Goal: Information Seeking & Learning: Check status

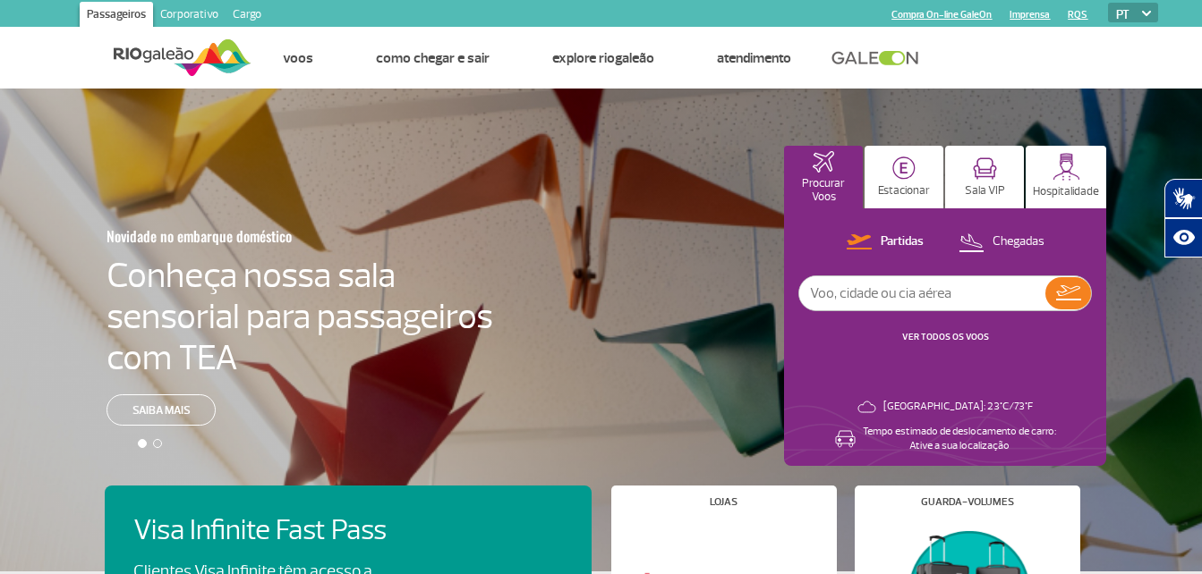
click at [937, 338] on link "VER TODOS OS VOOS" at bounding box center [945, 337] width 87 height 12
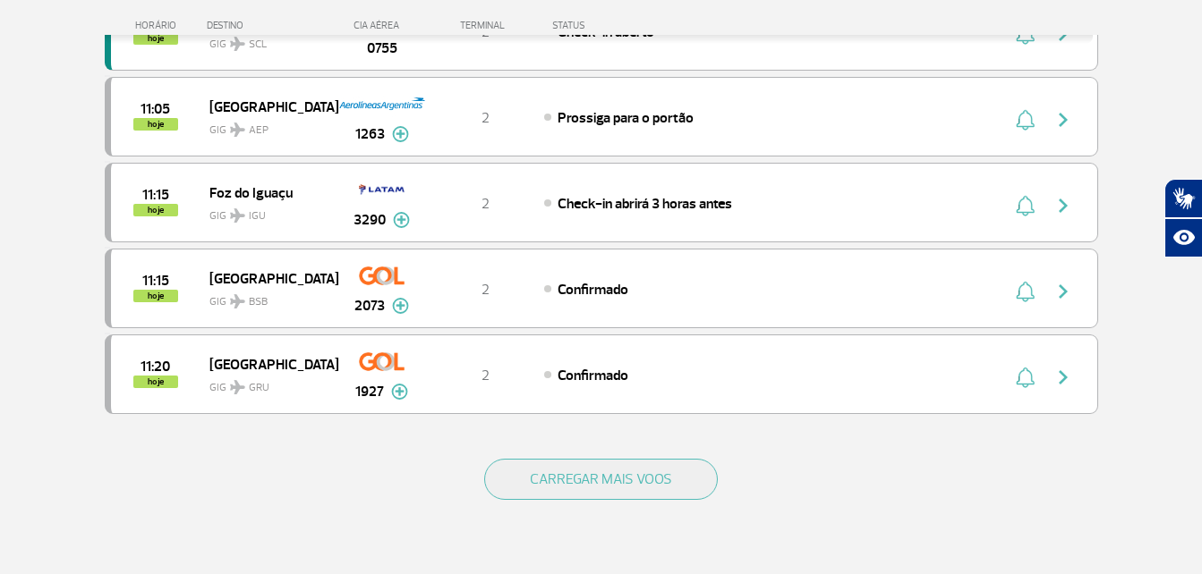
scroll to position [1610, 0]
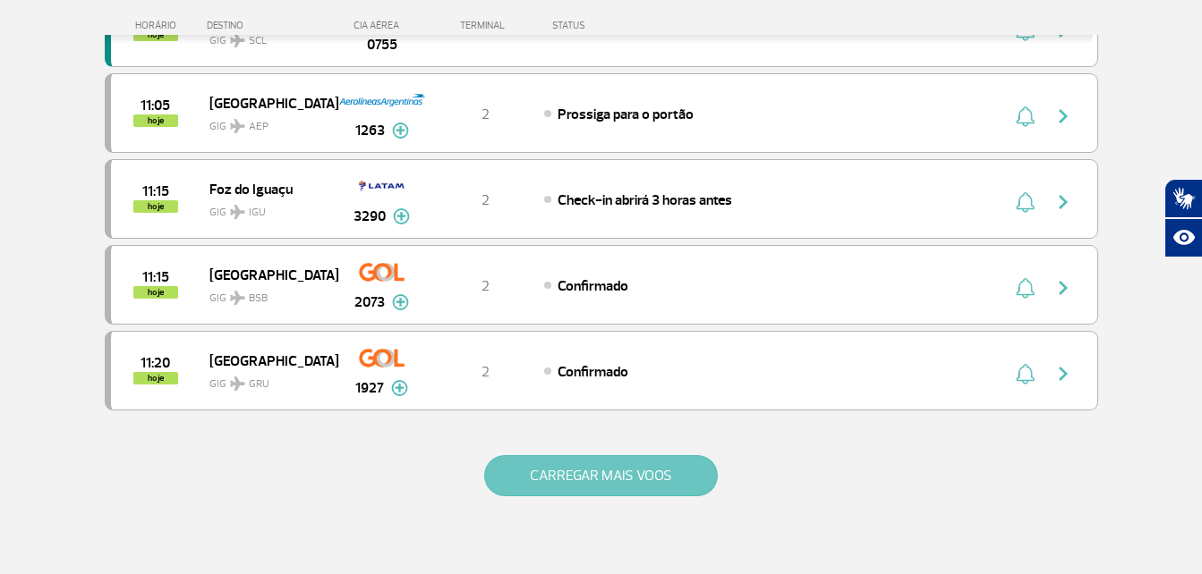
click at [594, 471] on button "CARREGAR MAIS VOOS" at bounding box center [601, 475] width 234 height 41
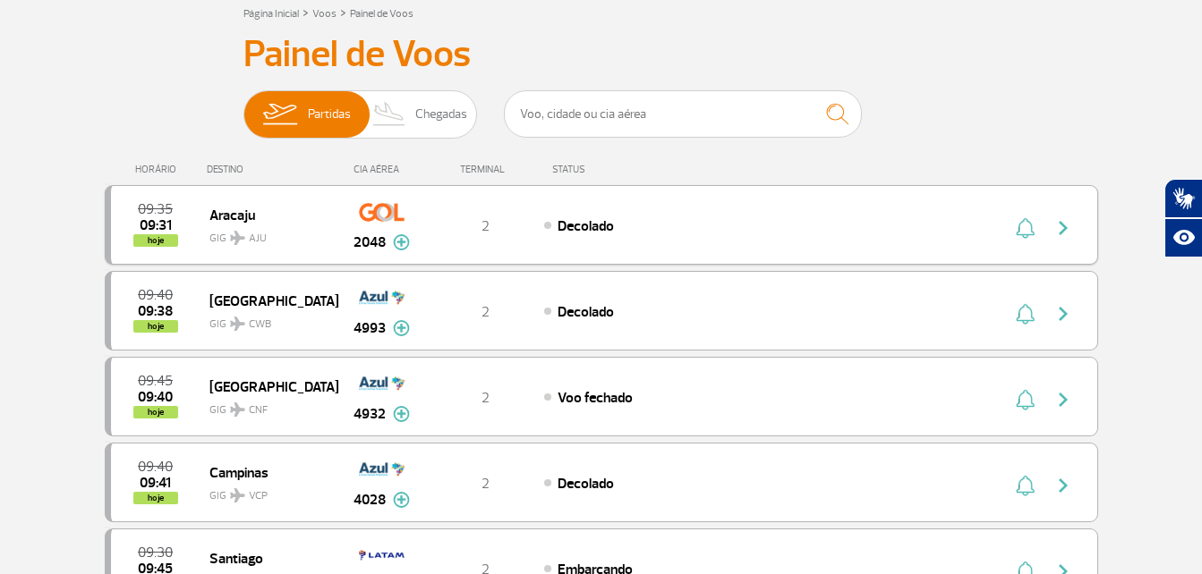
scroll to position [0, 0]
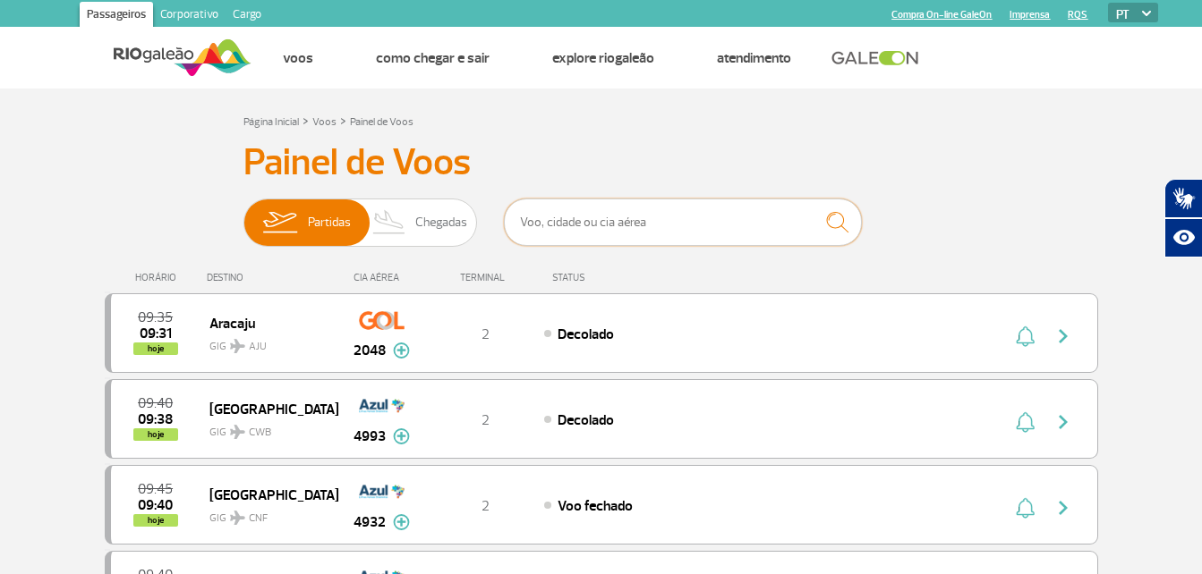
click at [633, 217] on input "text" at bounding box center [683, 222] width 358 height 47
type input "cnf"
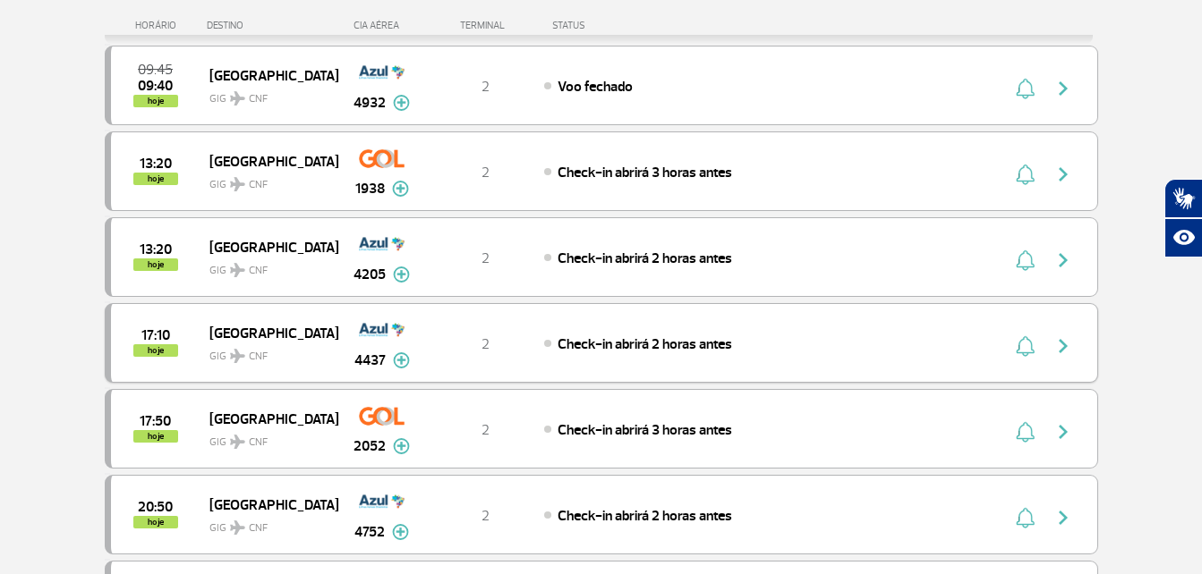
scroll to position [268, 0]
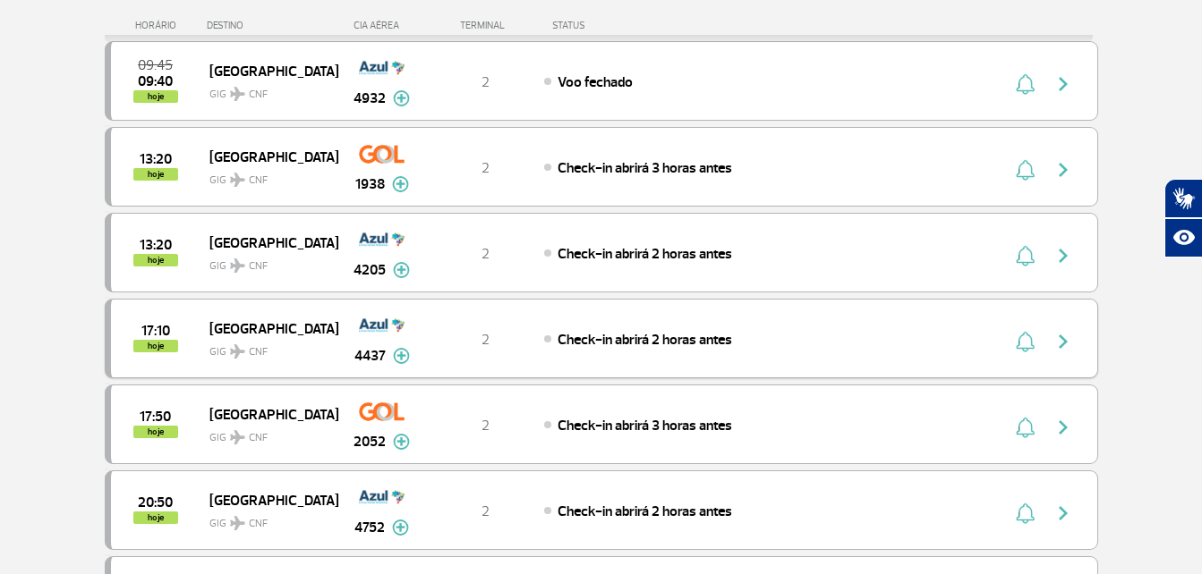
click at [395, 356] on img at bounding box center [401, 356] width 17 height 16
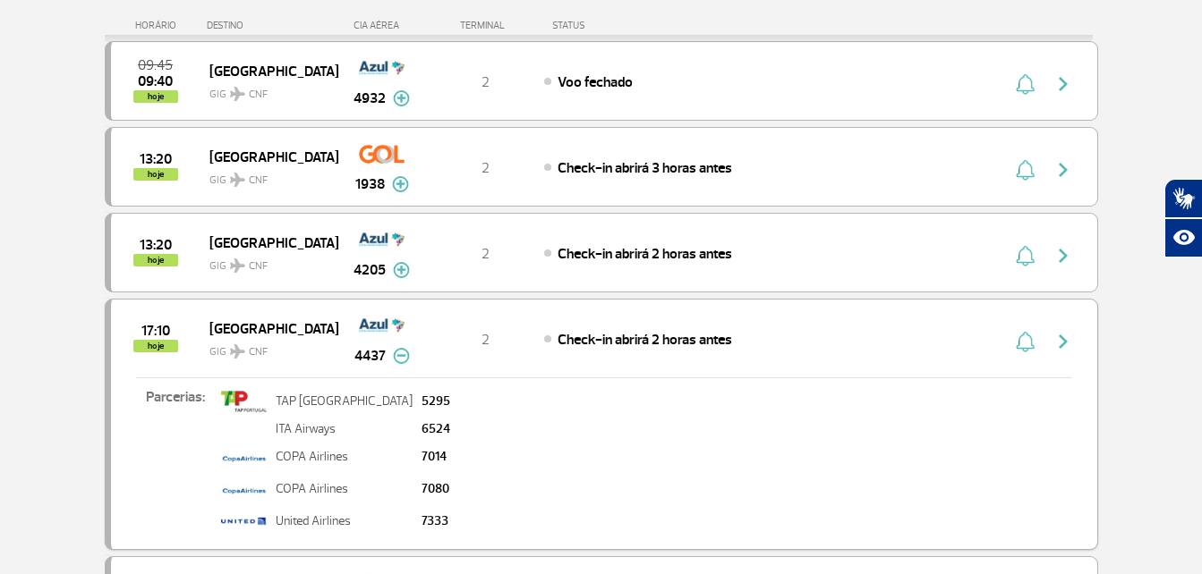
click at [400, 361] on img at bounding box center [401, 356] width 17 height 16
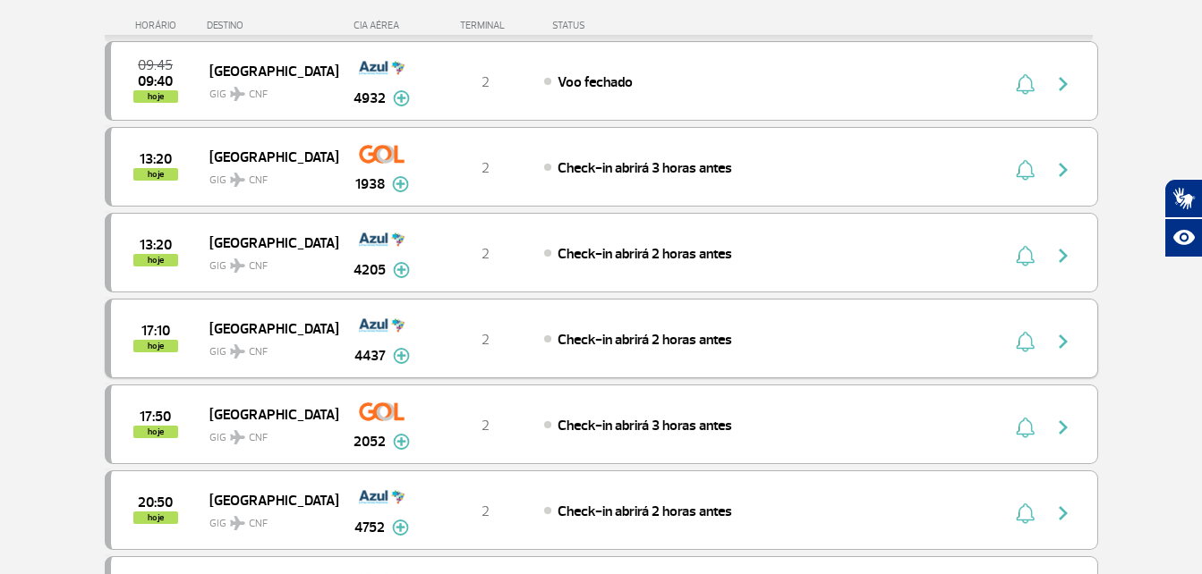
click at [1074, 343] on button "button" at bounding box center [1067, 339] width 41 height 29
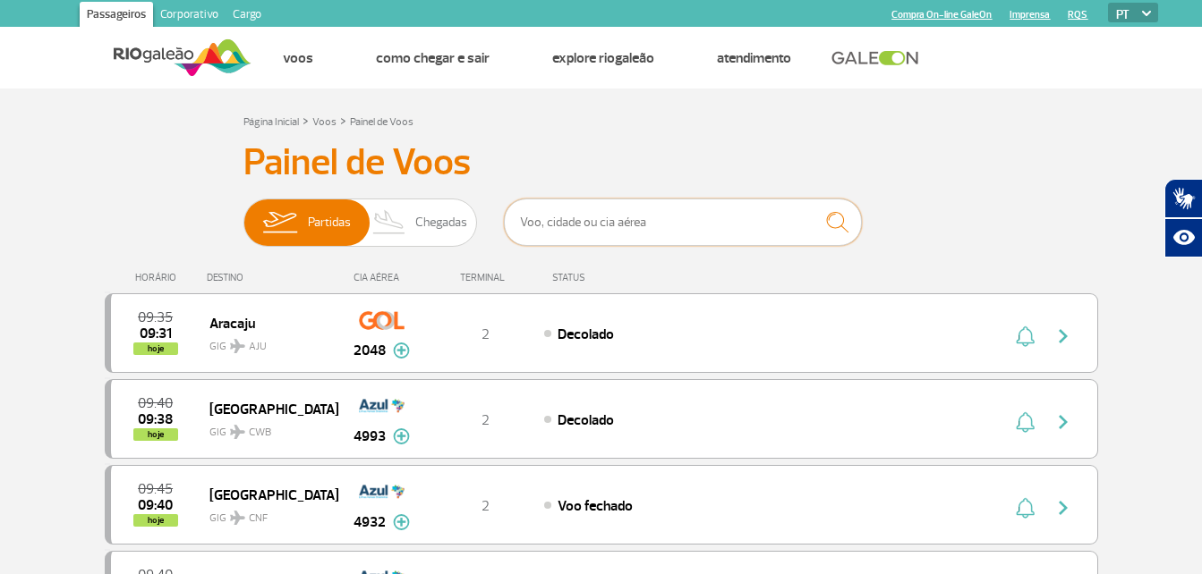
click at [652, 226] on input "text" at bounding box center [683, 222] width 358 height 47
type input "cnf"
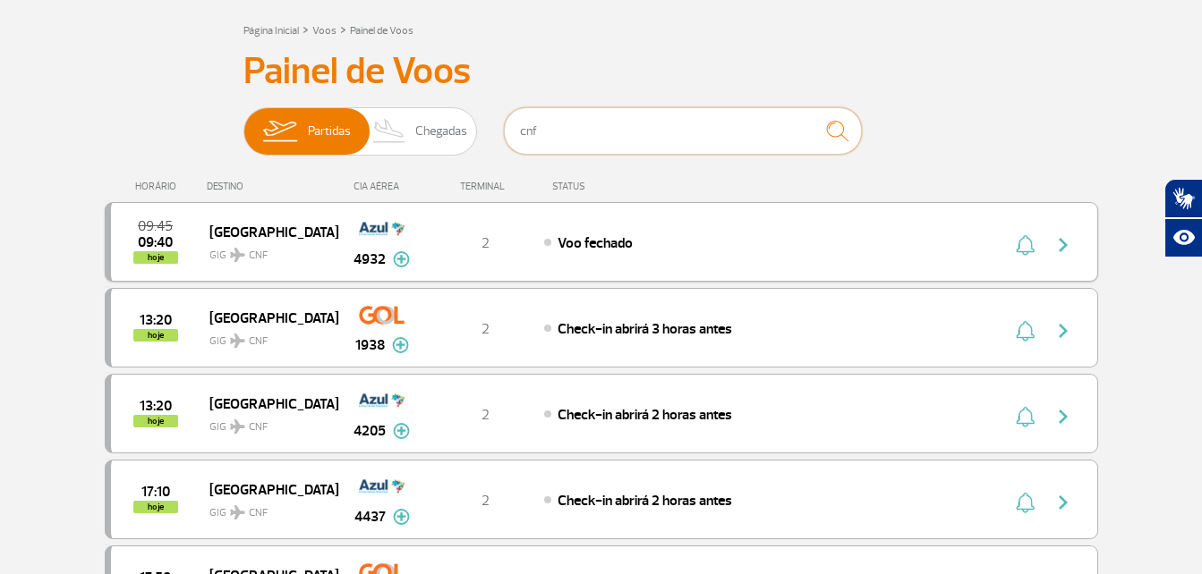
scroll to position [89, 0]
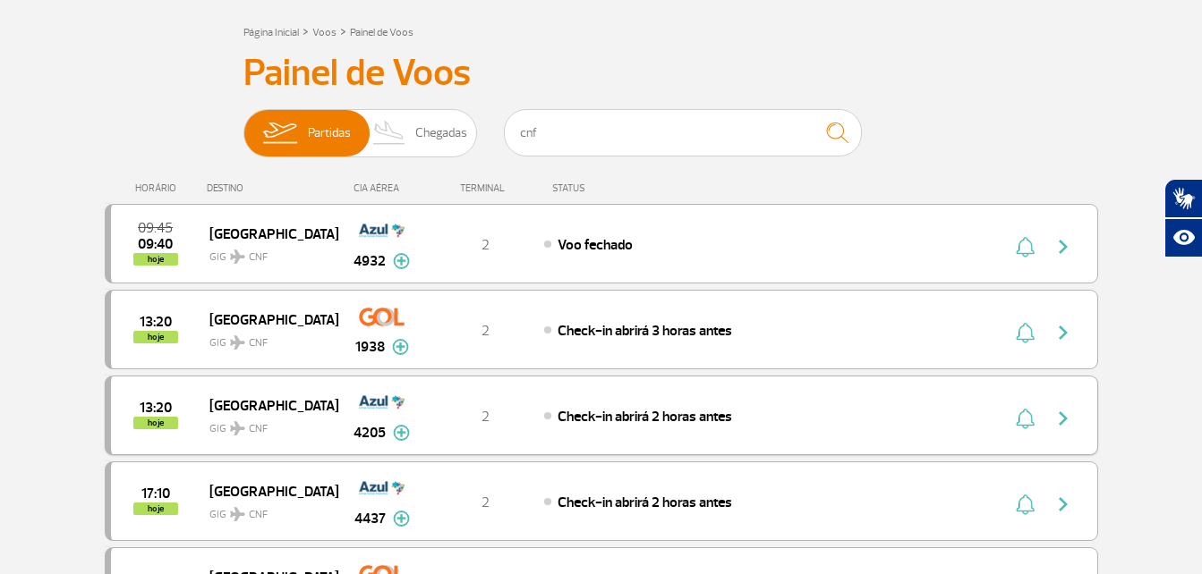
click at [171, 404] on span "13:20" at bounding box center [156, 408] width 32 height 13
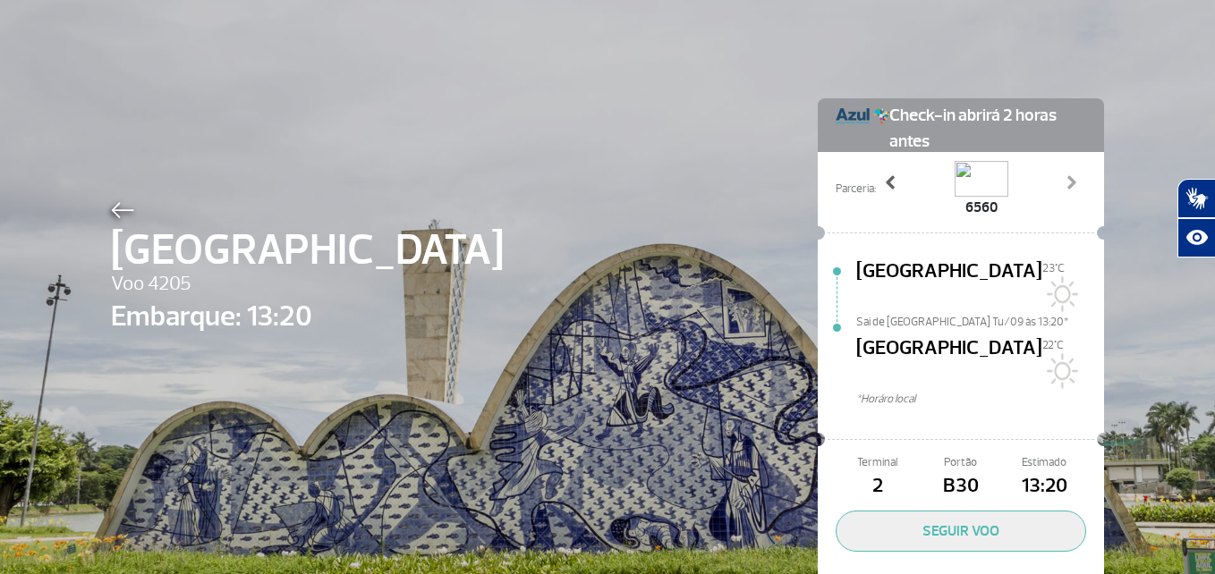
click at [885, 181] on span at bounding box center [891, 183] width 18 height 18
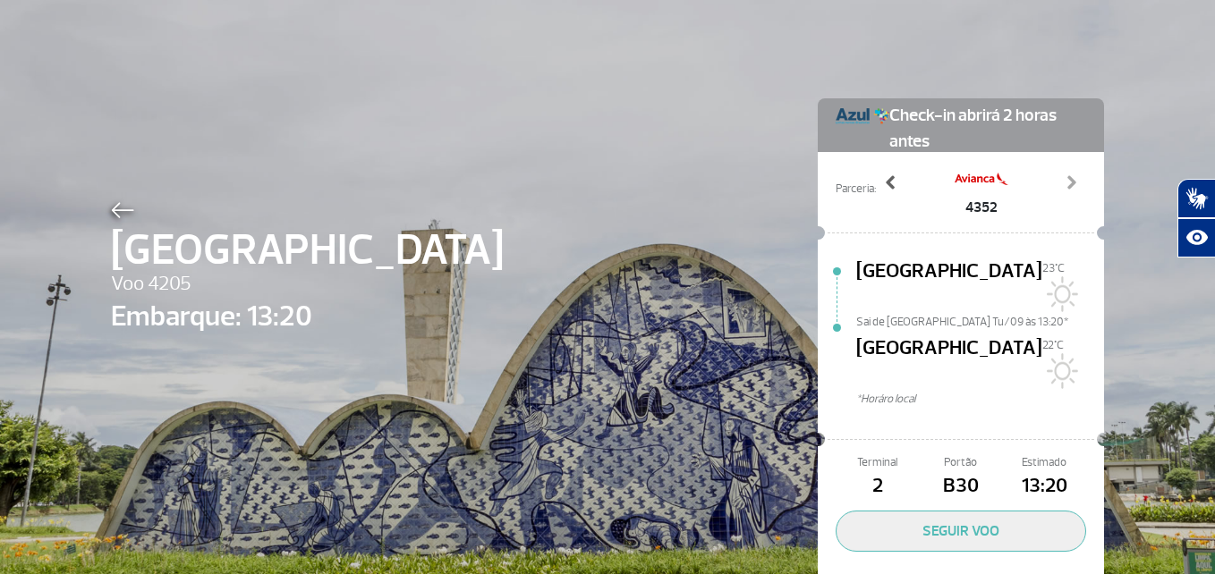
click at [885, 181] on span at bounding box center [891, 183] width 18 height 18
click at [886, 181] on span at bounding box center [891, 183] width 18 height 18
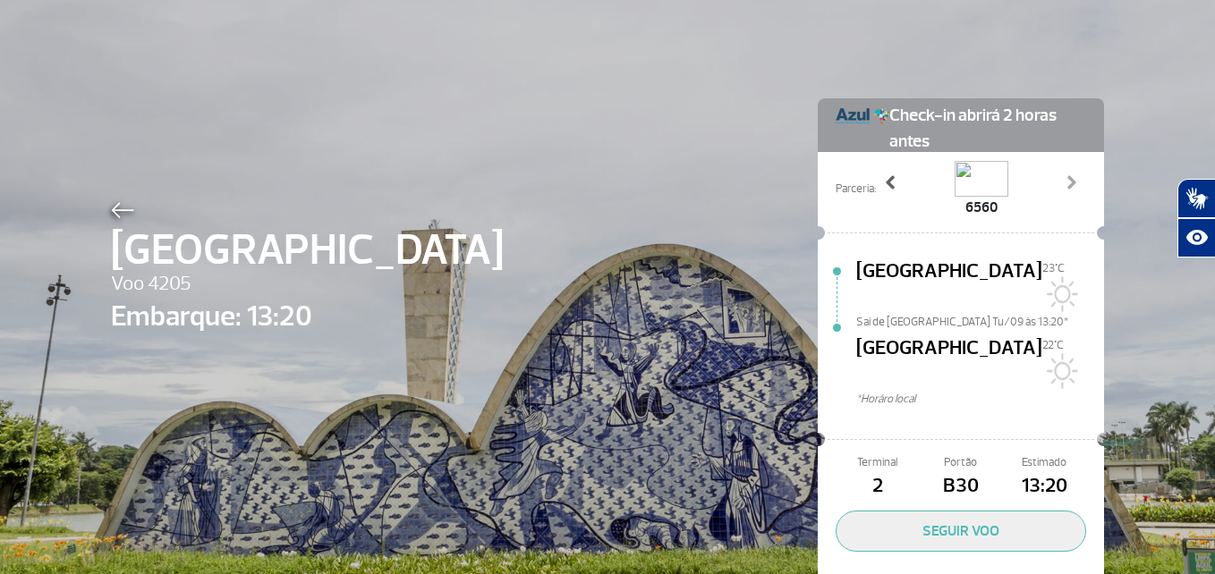
click at [886, 181] on span at bounding box center [891, 183] width 18 height 18
